Goal: Information Seeking & Learning: Learn about a topic

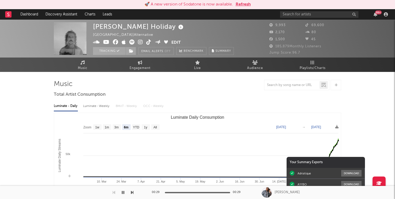
select select "6m"
click at [245, 3] on button "Refresh" at bounding box center [243, 4] width 15 height 6
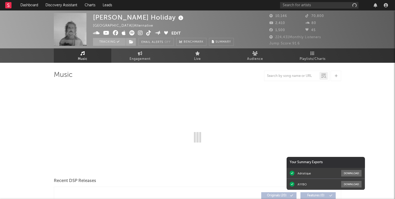
select select "6m"
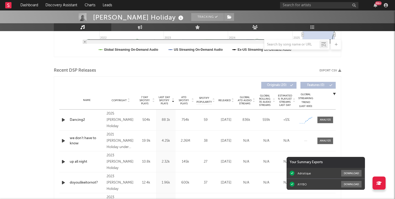
scroll to position [150, 0]
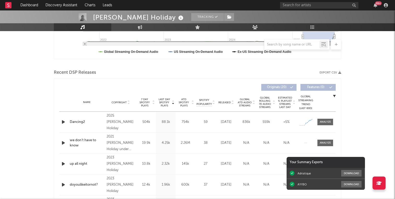
click at [209, 77] on div "Recent DSP Releases Export CSV" at bounding box center [198, 72] width 288 height 9
click at [207, 79] on div "Last Day Spotify Plays Copyright 7 Day Spotify Plays Last Day Spotify Plays ATD…" at bounding box center [198, 153] width 288 height 151
click at [376, 5] on div "99 +" at bounding box center [379, 3] width 7 height 4
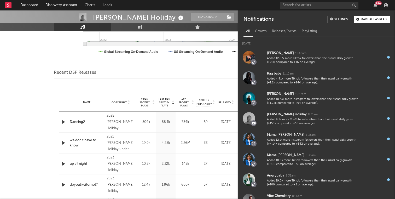
click at [376, 5] on div "99 +" at bounding box center [379, 3] width 7 height 4
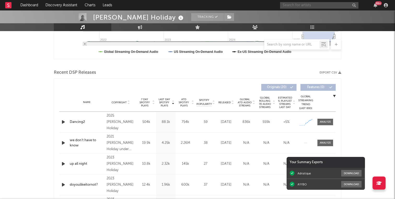
click at [305, 8] on input "text" at bounding box center [319, 5] width 78 height 7
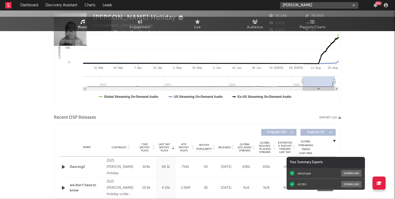
scroll to position [0, 0]
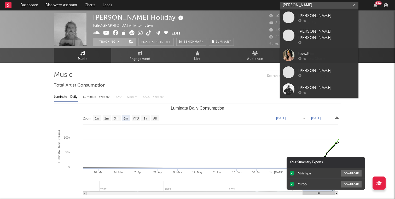
click at [306, 4] on input "Leo Walt" at bounding box center [319, 5] width 78 height 7
paste input "https://open.spotify.com/artist/1sPYSDiyubB8fkWvh3iFdr?si=012ckUL1Sji45c_jW7S5Rg"
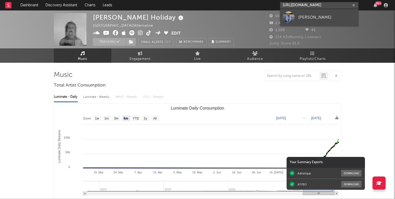
type input "https://open.spotify.com/artist/1sPYSDiyubB8fkWvh3iFdr?si=012ckUL1Sji45c_jW7S5Rg"
click at [303, 18] on div "Leo Walt" at bounding box center [328, 17] width 58 height 6
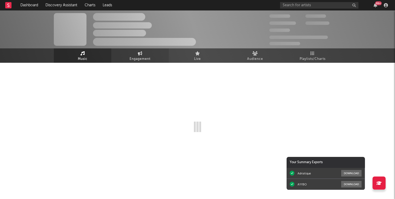
select select "1w"
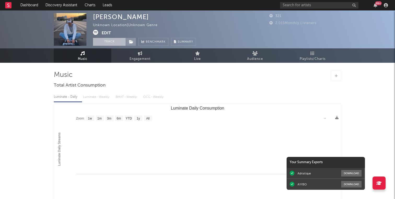
click at [108, 43] on button "Track" at bounding box center [109, 42] width 33 height 8
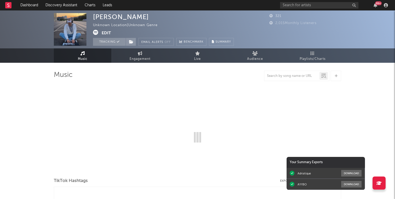
select select "1w"
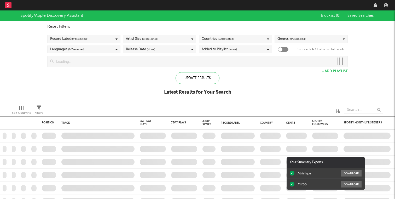
click at [204, 91] on div "Latest Results for Your Search" at bounding box center [197, 92] width 67 height 6
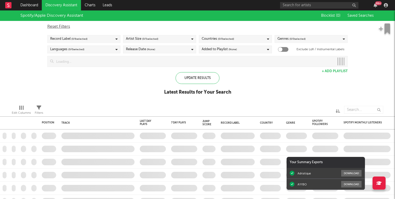
checkbox input "true"
